Goal: Communication & Community: Answer question/provide support

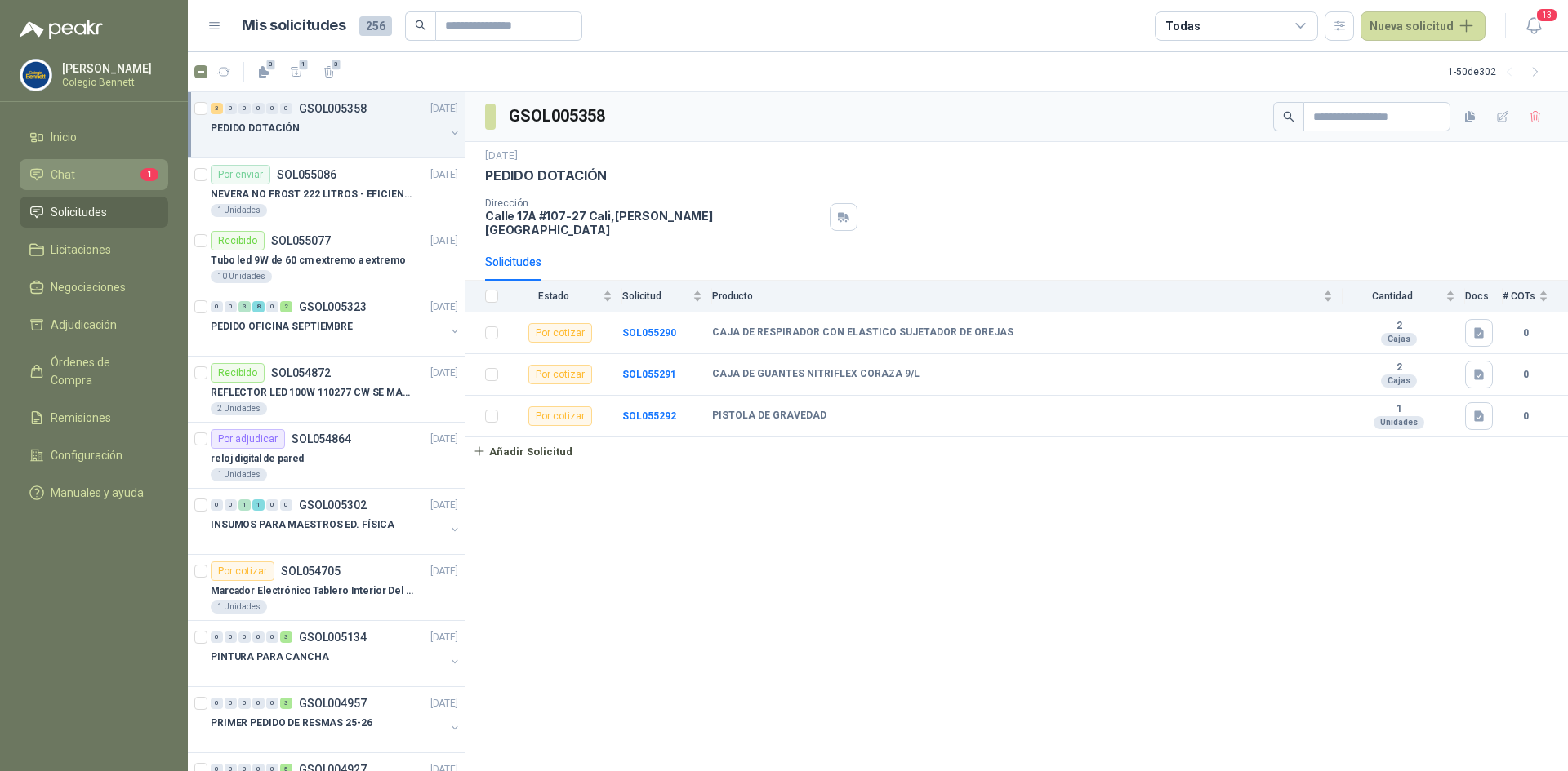
scroll to position [1, 0]
click at [98, 176] on li "Chat 1" at bounding box center [93, 174] width 129 height 18
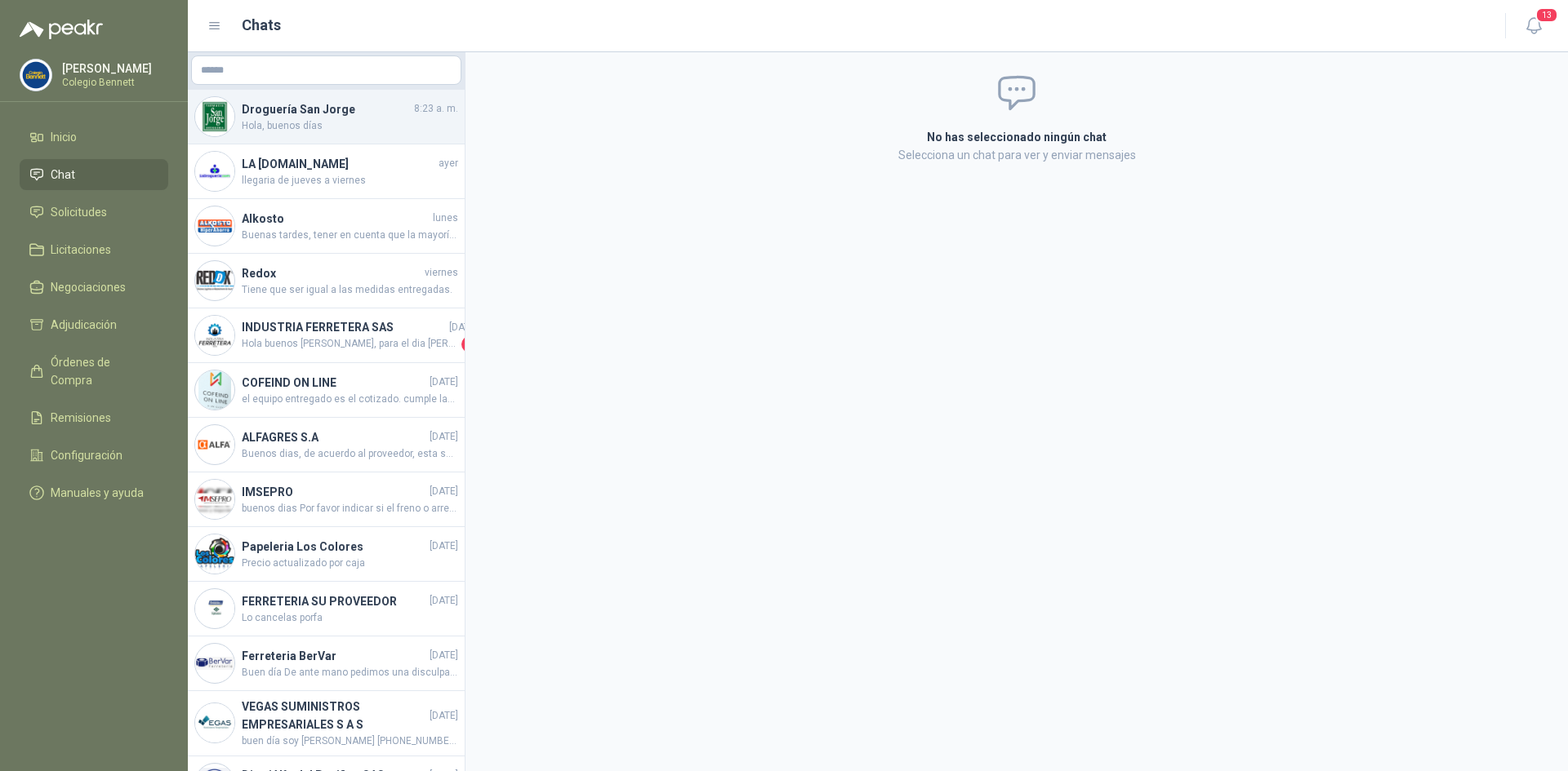
click at [292, 127] on span "Hola, buenos días" at bounding box center [350, 126] width 217 height 15
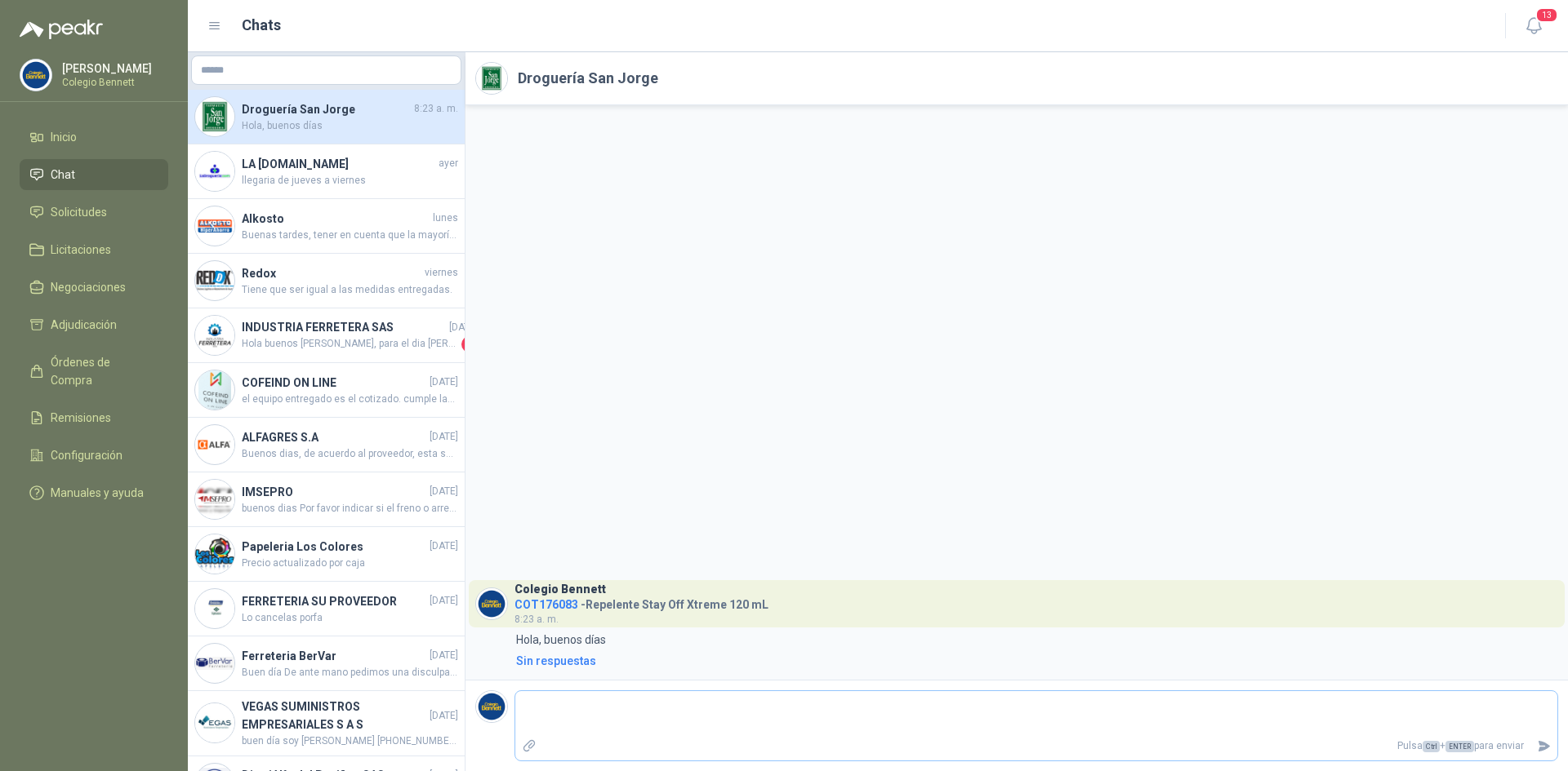
click at [556, 720] on textarea at bounding box center [1036, 714] width 1042 height 38
click at [560, 720] on textarea at bounding box center [1036, 714] width 1042 height 38
